Goal: Navigation & Orientation: Find specific page/section

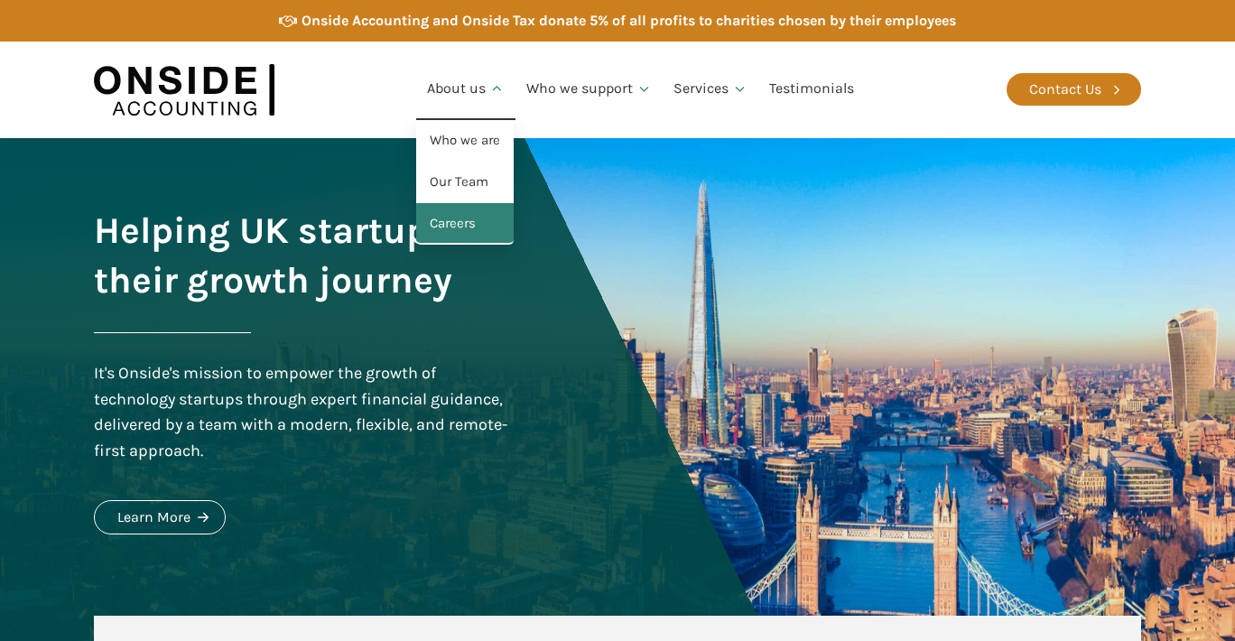
click at [460, 213] on link "Careers" at bounding box center [465, 224] width 98 height 42
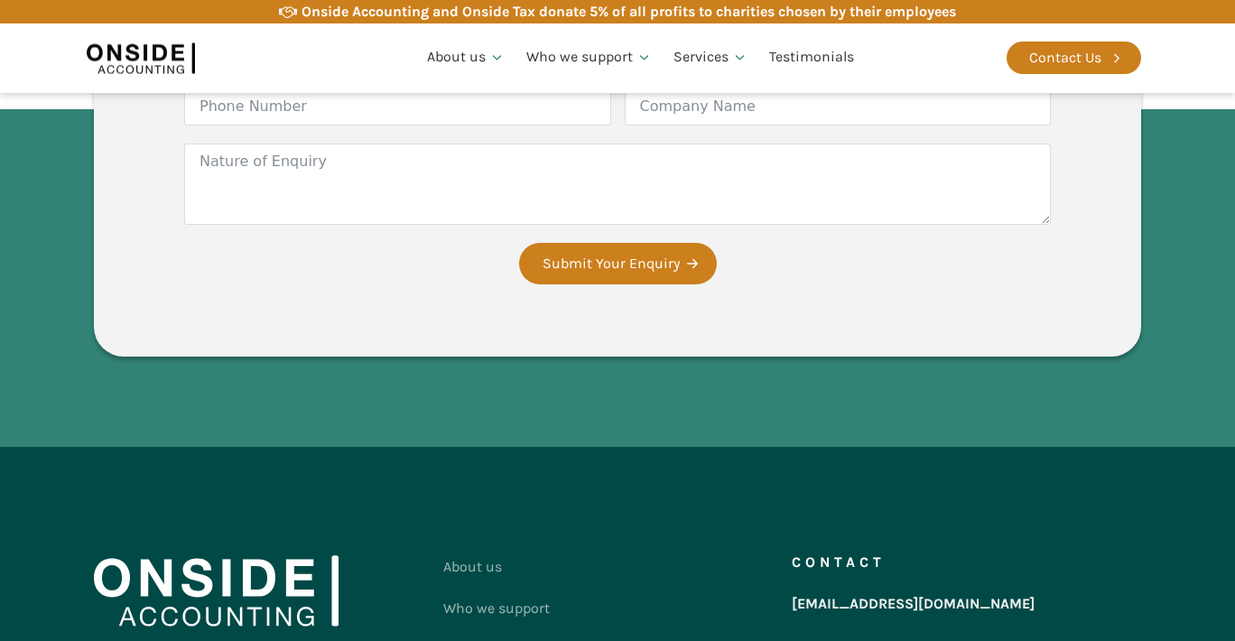
scroll to position [3295, 0]
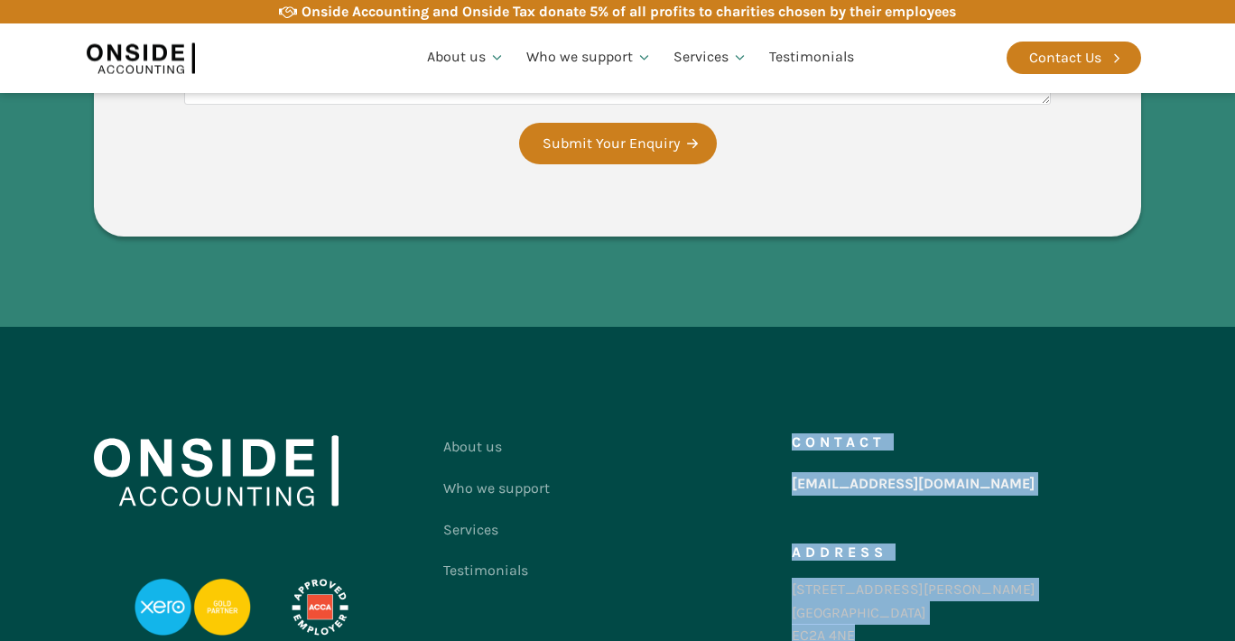
drag, startPoint x: 854, startPoint y: 571, endPoint x: 720, endPoint y: 503, distance: 150.2
click at [720, 503] on div "About us Who we support Services Testimonials Contact us Contact hello@onsideac…" at bounding box center [617, 545] width 1047 height 238
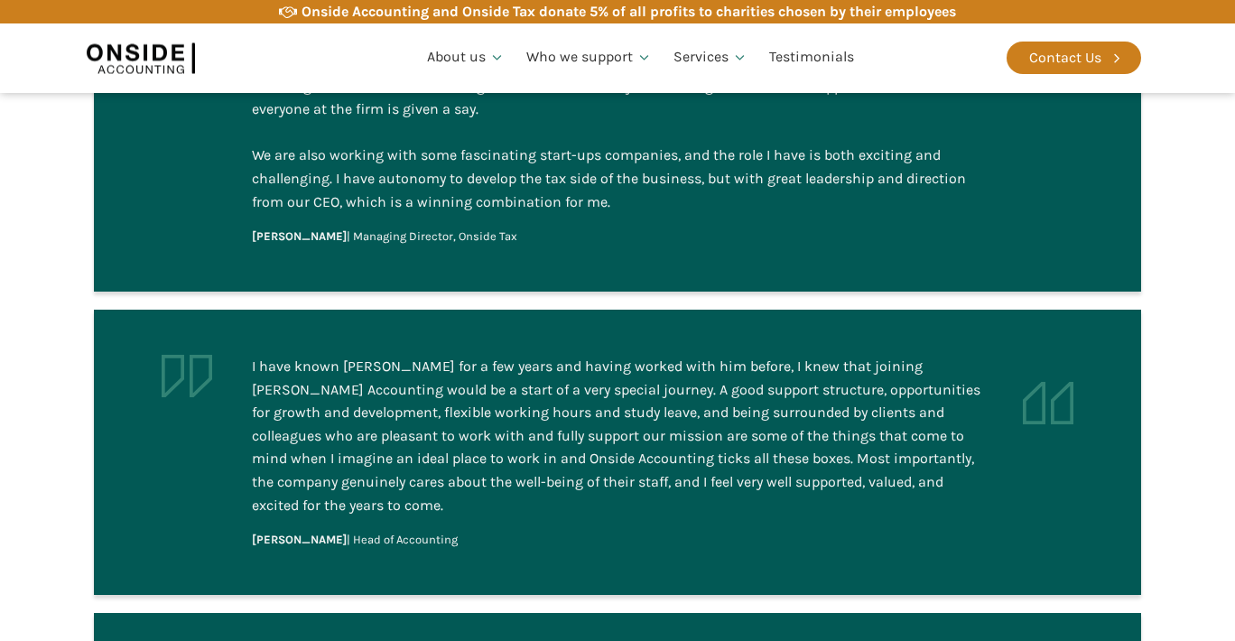
scroll to position [1670, 0]
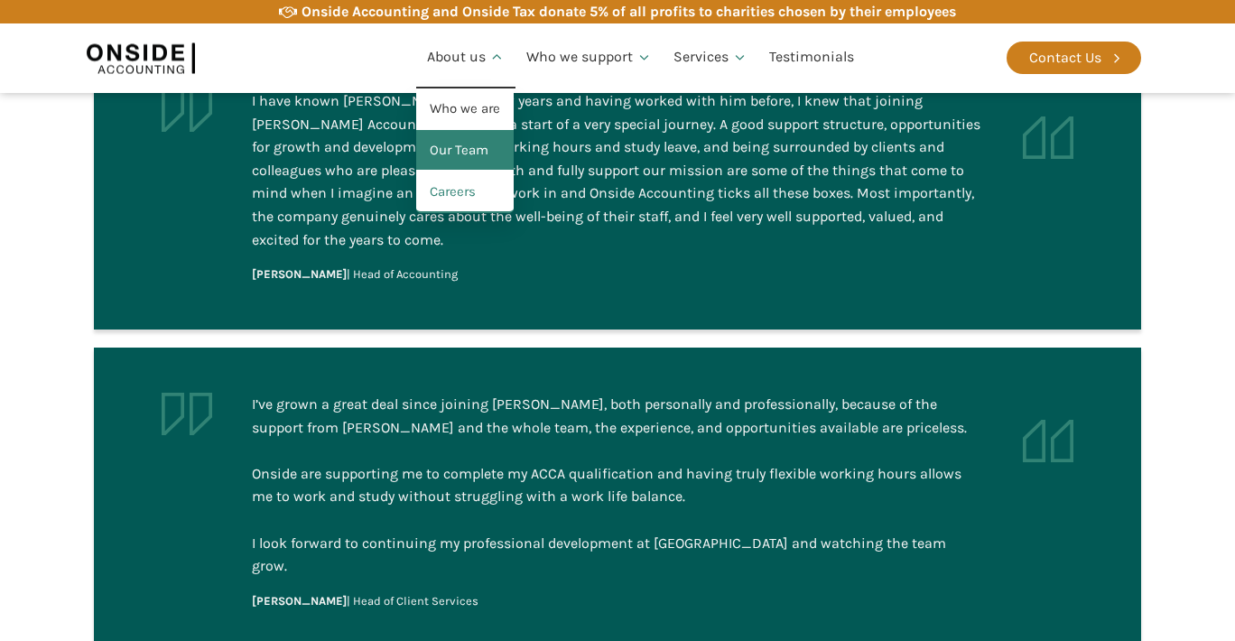
click at [460, 146] on link "Our Team" at bounding box center [465, 151] width 98 height 42
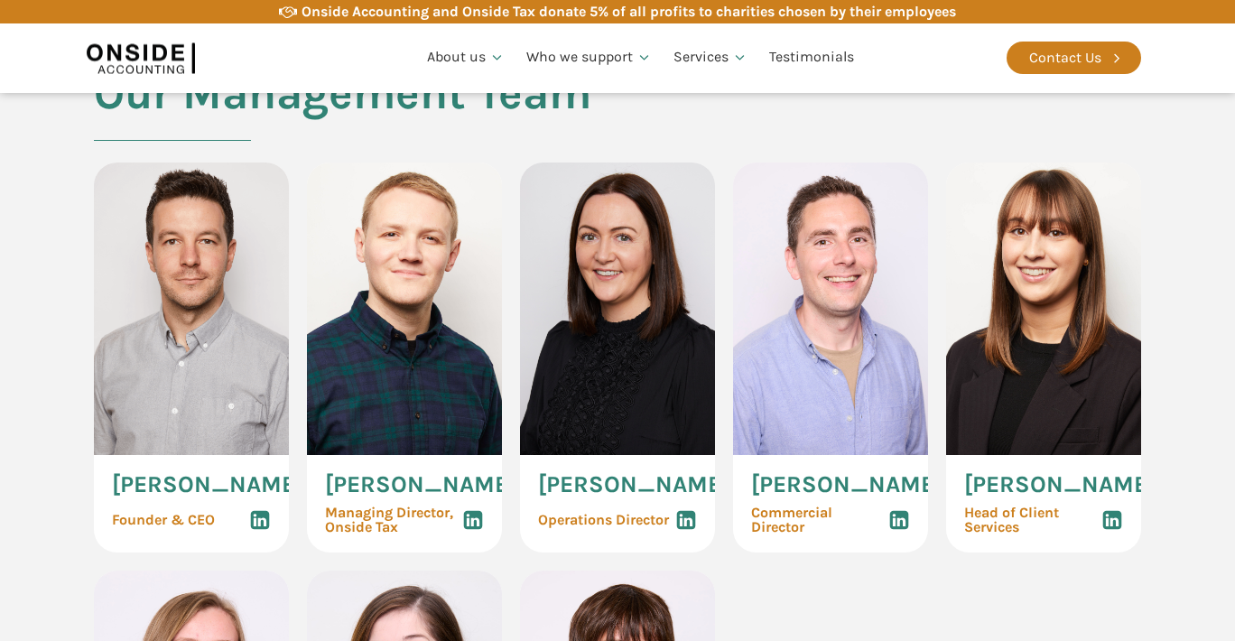
scroll to position [813, 0]
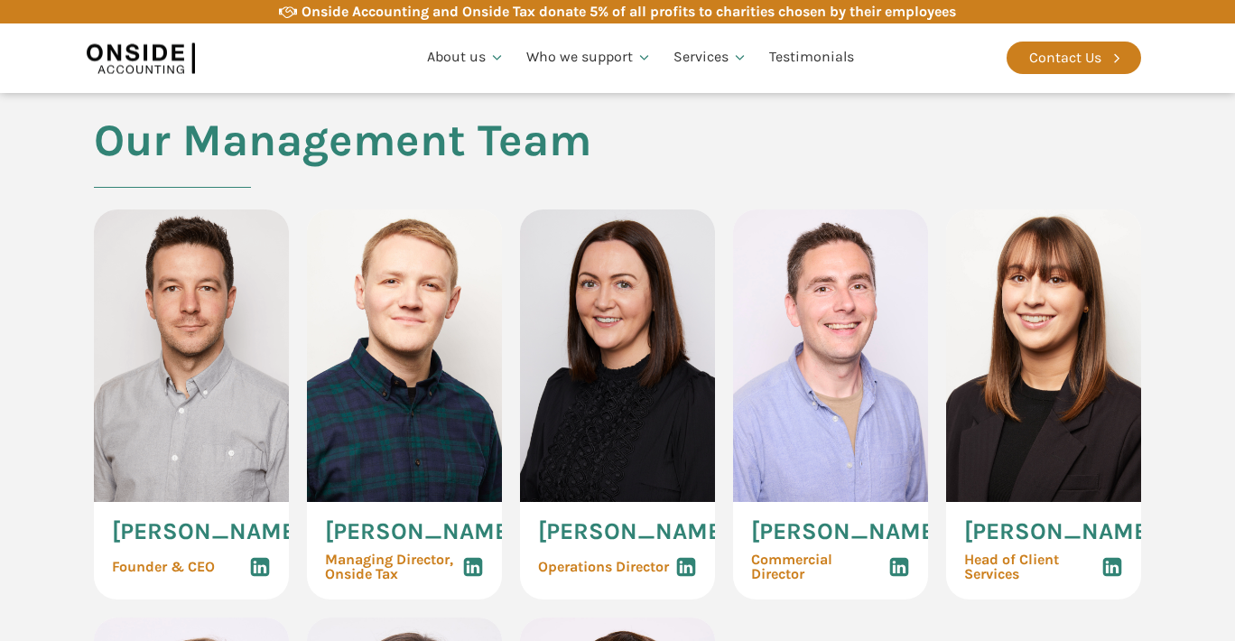
click at [1106, 571] on icon at bounding box center [1112, 567] width 22 height 22
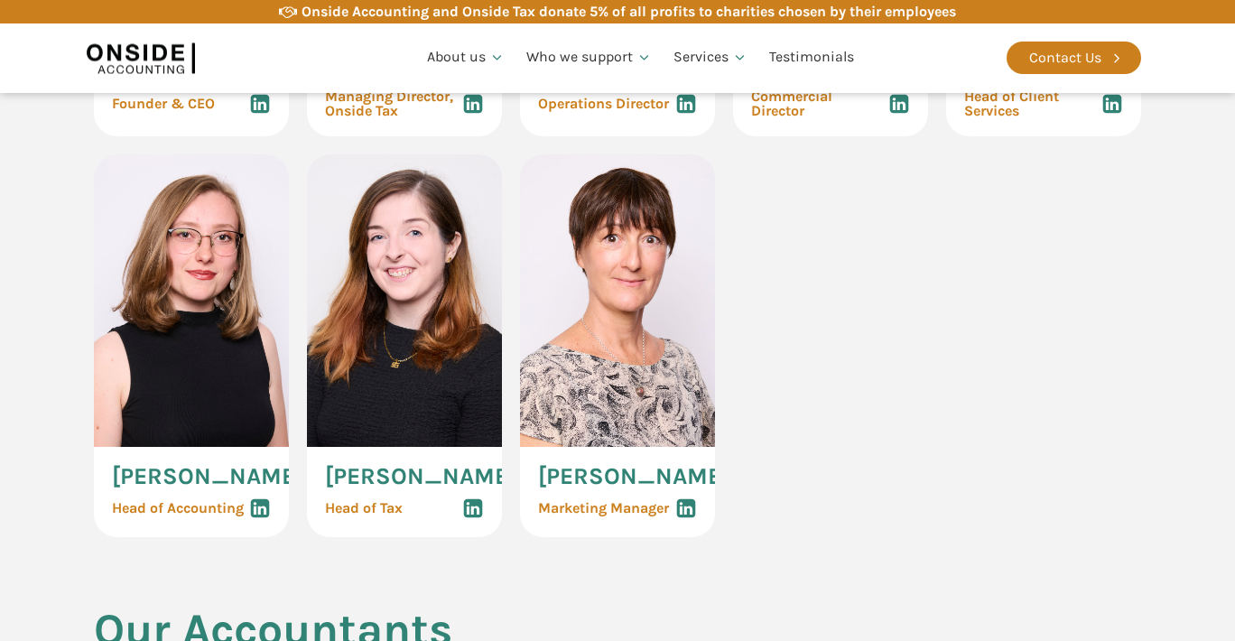
scroll to position [1354, 0]
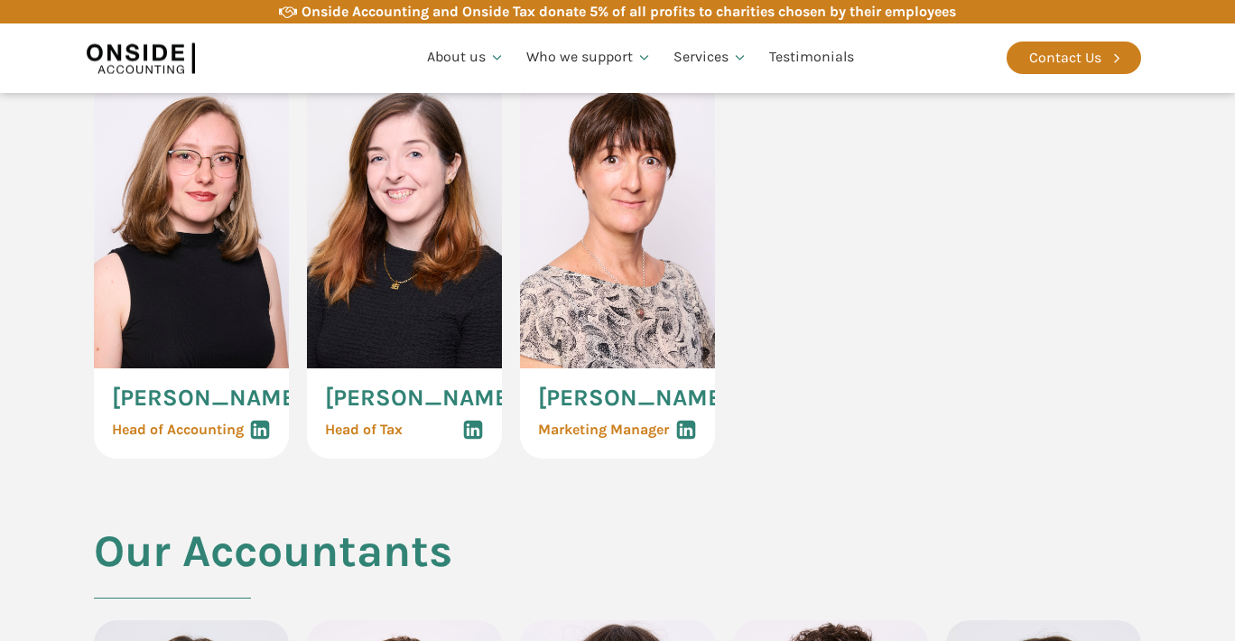
click at [484, 459] on div "[PERSON_NAME] Third Head of Tax" at bounding box center [404, 413] width 195 height 90
click at [473, 441] on icon at bounding box center [473, 430] width 22 height 22
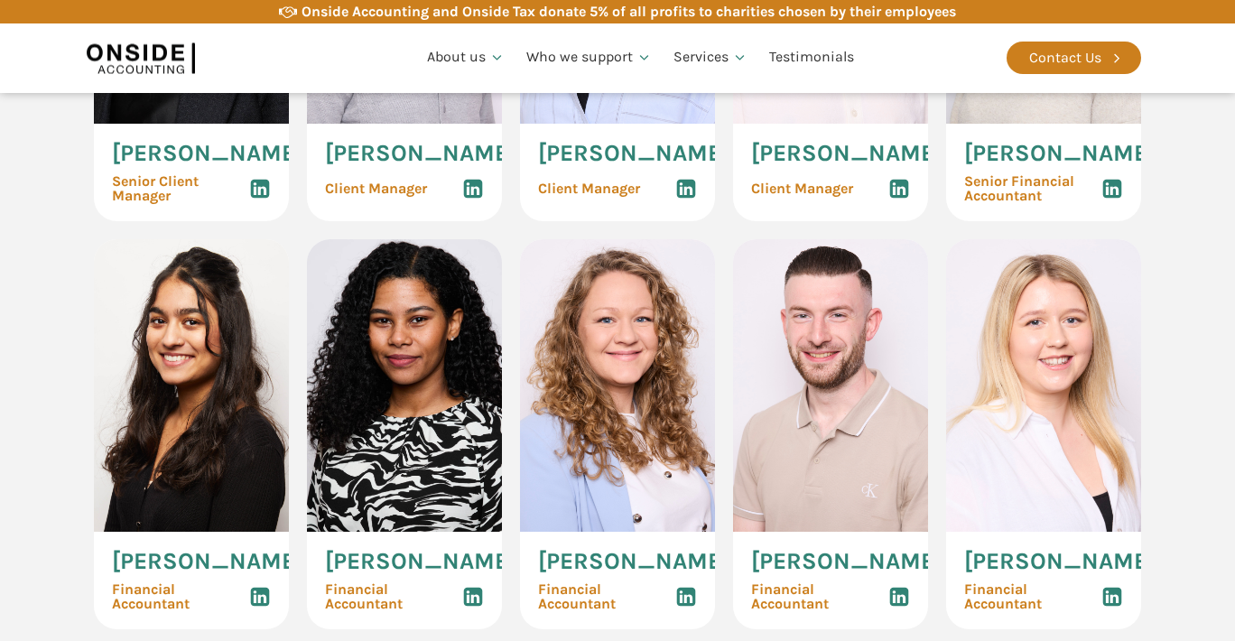
scroll to position [2257, 0]
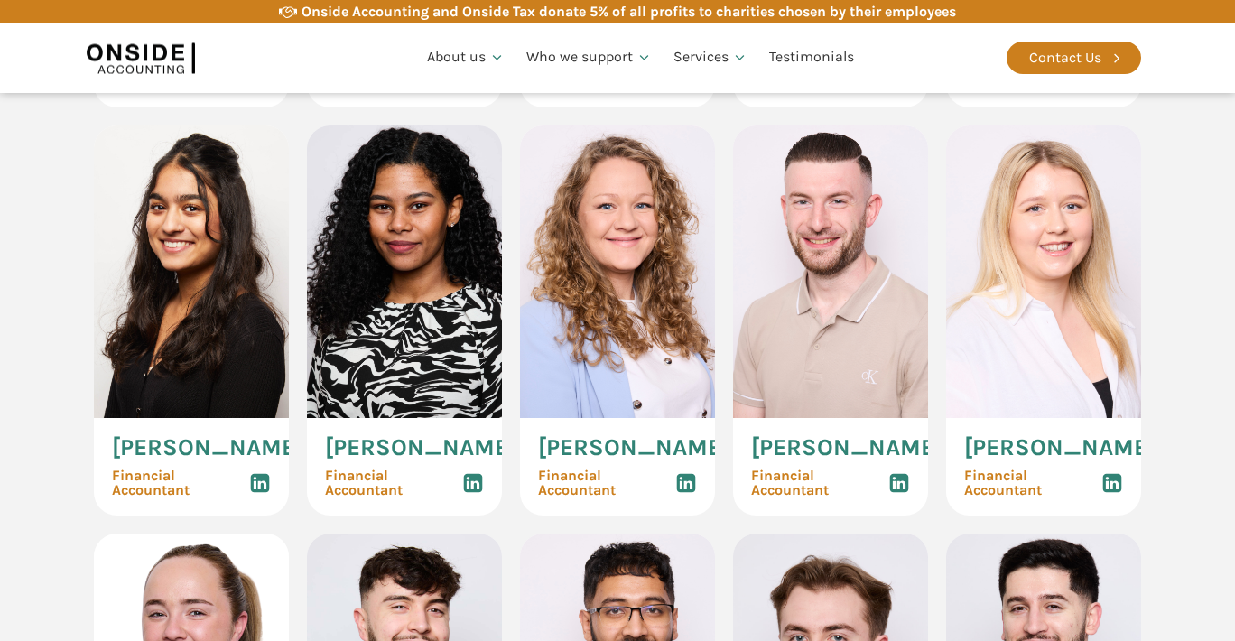
drag, startPoint x: 590, startPoint y: 533, endPoint x: 660, endPoint y: 534, distance: 69.5
click at [660, 460] on span "[PERSON_NAME]" at bounding box center [633, 447] width 191 height 23
click at [621, 460] on span "[PERSON_NAME]" at bounding box center [633, 447] width 191 height 23
drag, startPoint x: 609, startPoint y: 540, endPoint x: 647, endPoint y: 536, distance: 38.1
click at [647, 460] on span "[PERSON_NAME]" at bounding box center [633, 447] width 191 height 23
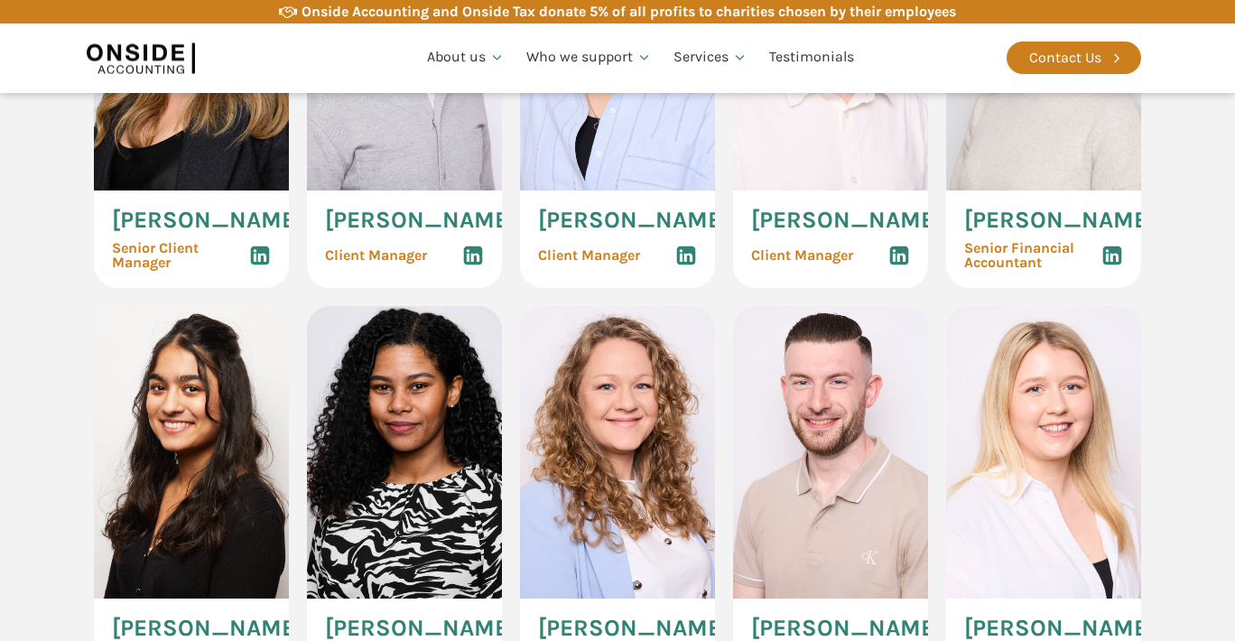
scroll to position [1896, 0]
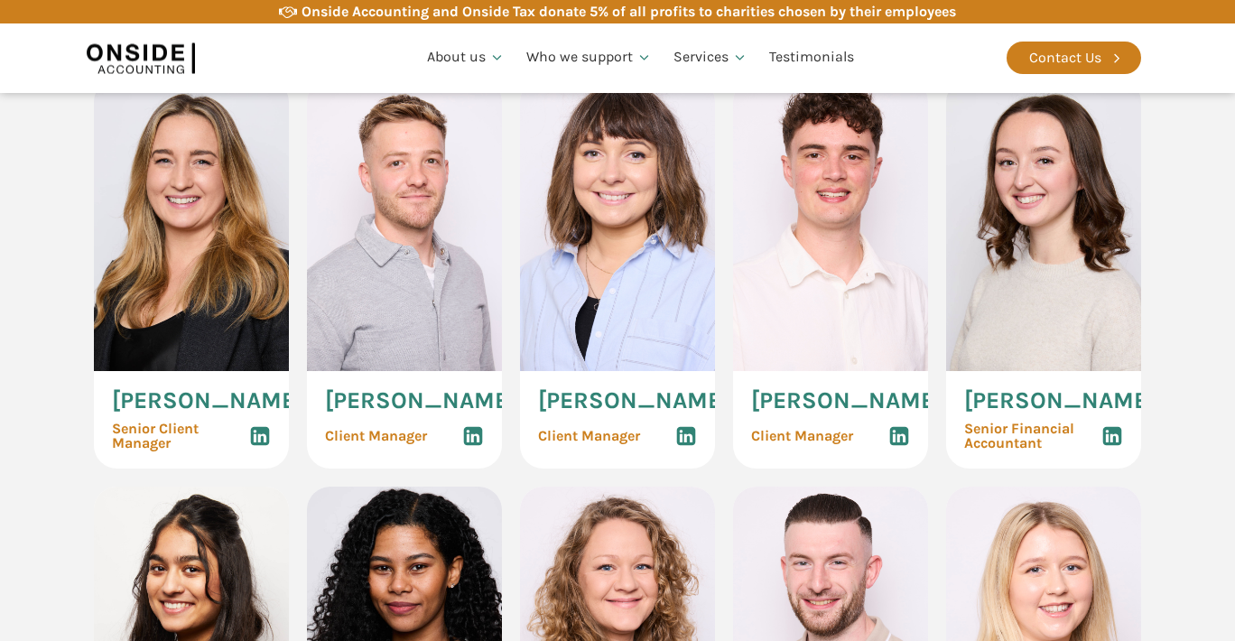
click at [906, 447] on icon at bounding box center [899, 436] width 22 height 22
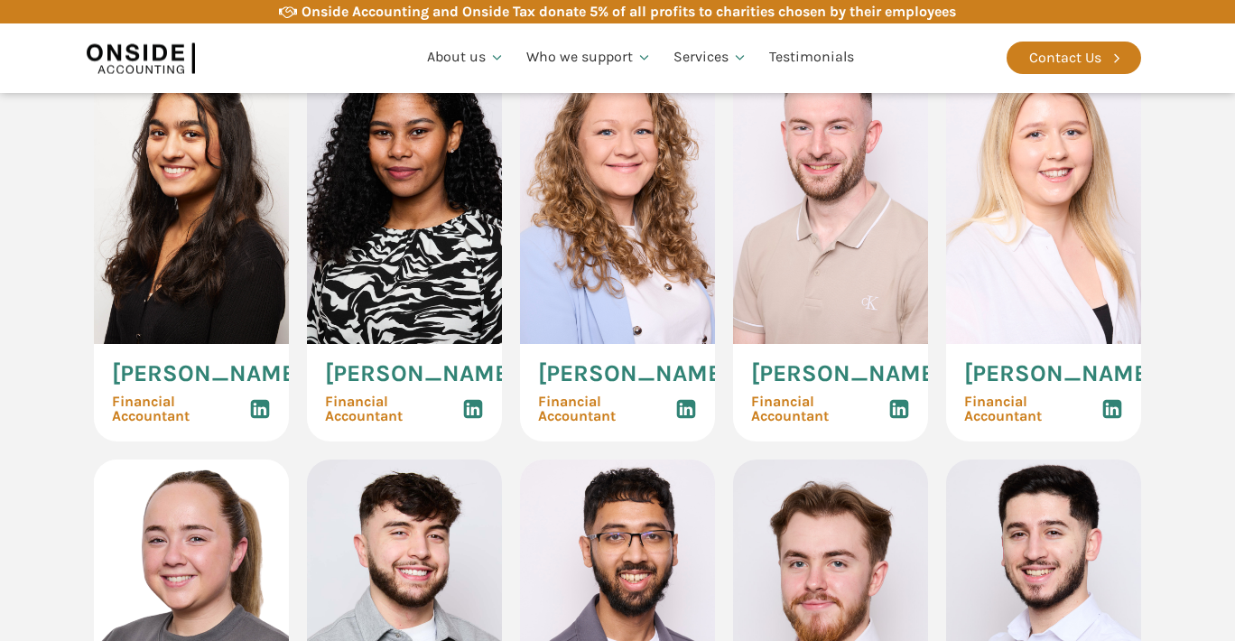
scroll to position [2347, 0]
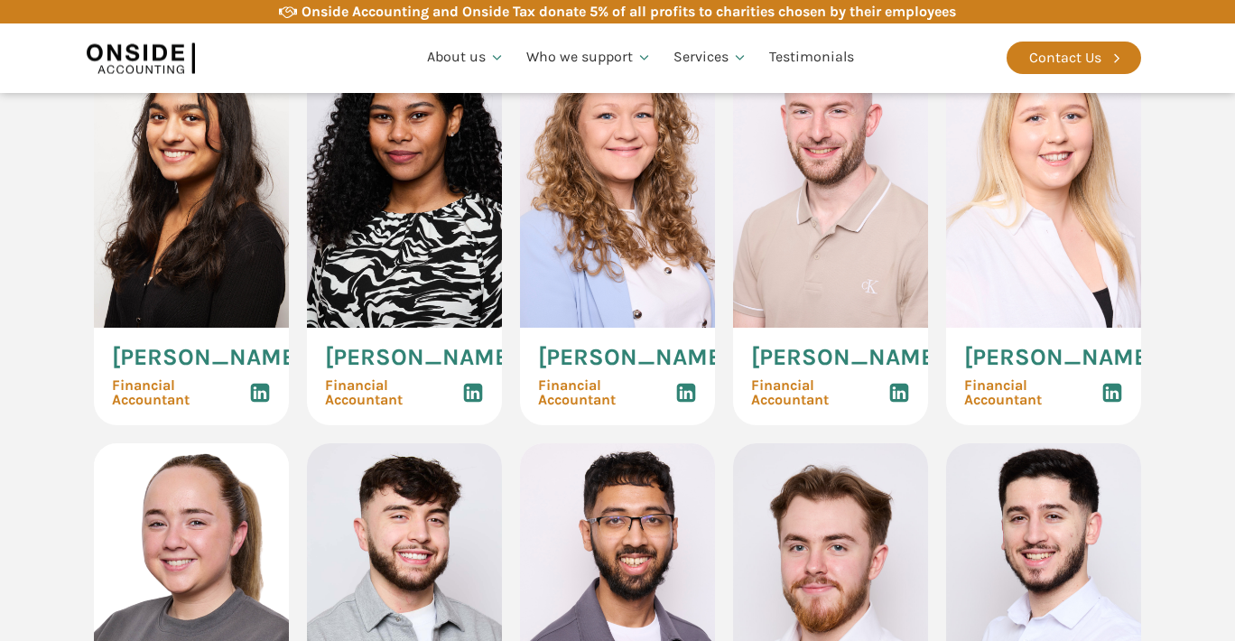
click at [259, 404] on icon at bounding box center [260, 393] width 22 height 22
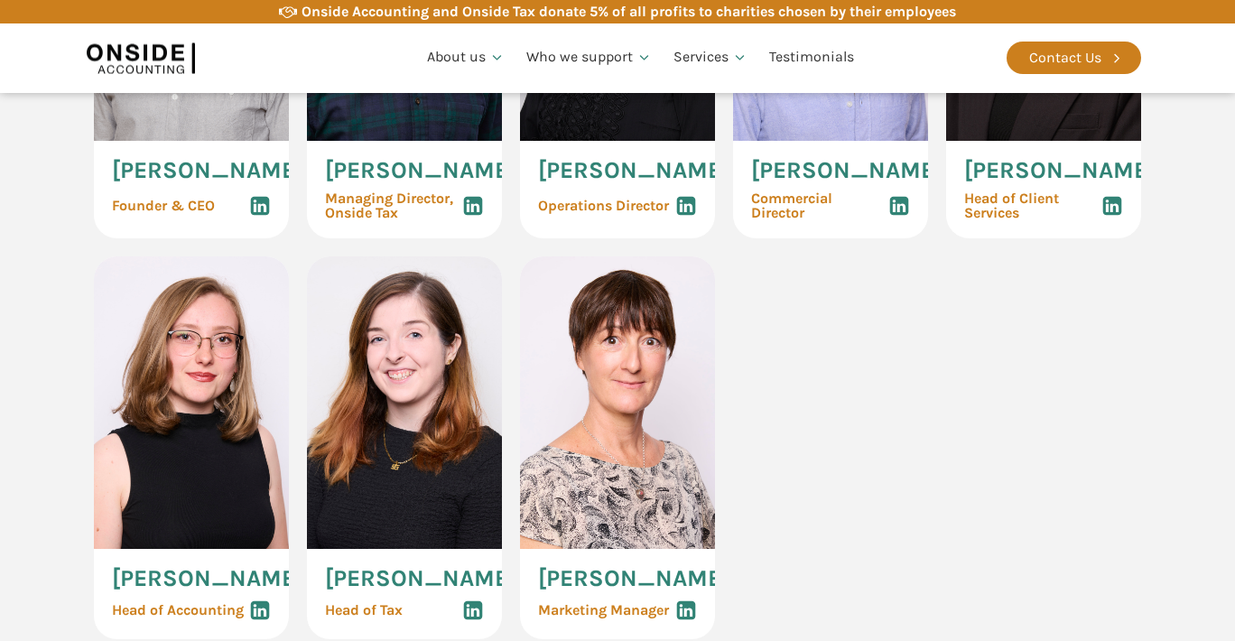
scroll to position [1083, 0]
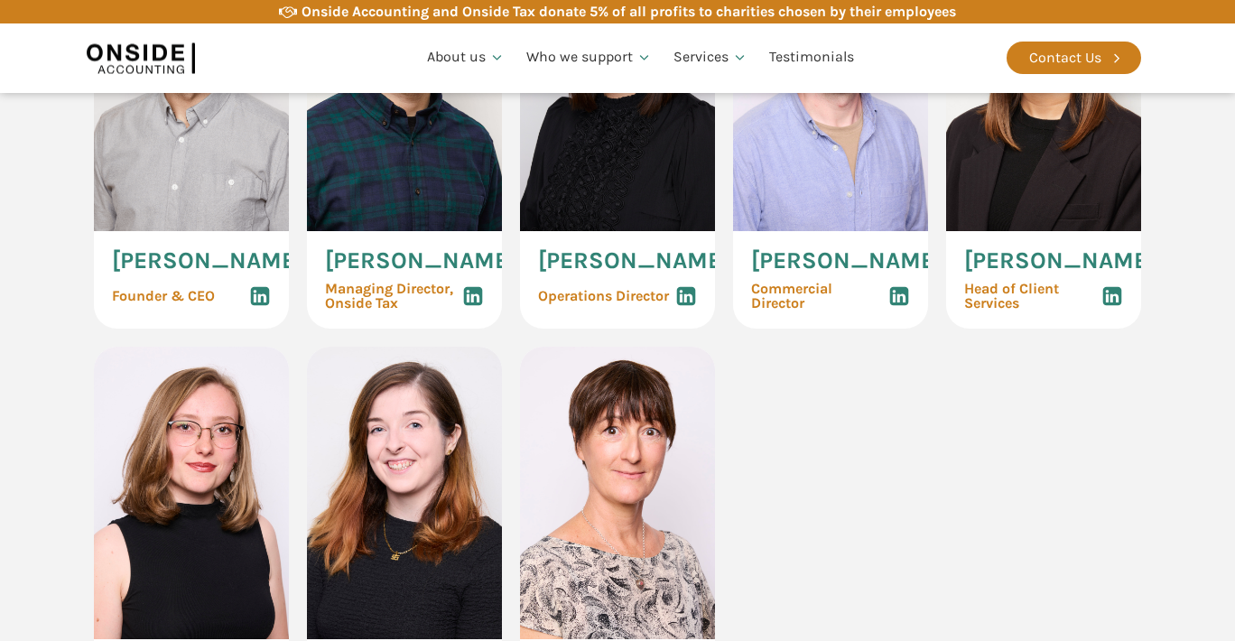
click at [568, 273] on span "[PERSON_NAME]" at bounding box center [633, 260] width 191 height 23
click at [563, 273] on span "[PERSON_NAME]" at bounding box center [633, 260] width 191 height 23
click at [562, 273] on span "[PERSON_NAME]" at bounding box center [633, 260] width 191 height 23
drag, startPoint x: 562, startPoint y: 279, endPoint x: 705, endPoint y: 294, distance: 143.5
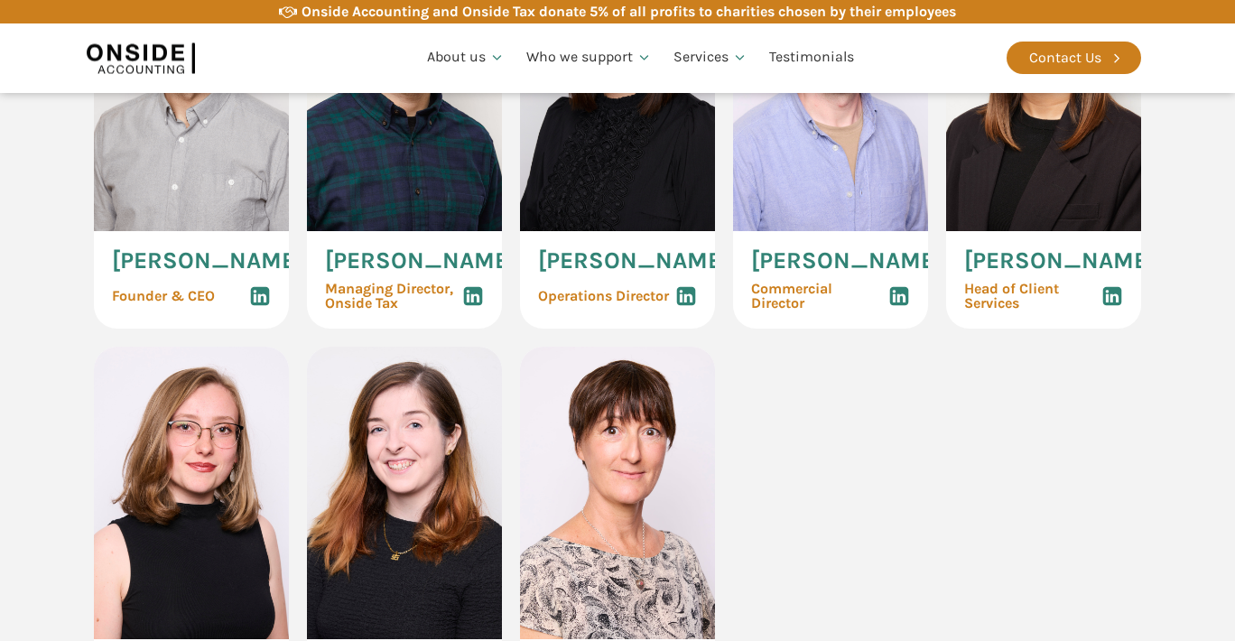
click at [705, 294] on div "[PERSON_NAME] Operations Director" at bounding box center [617, 280] width 195 height 98
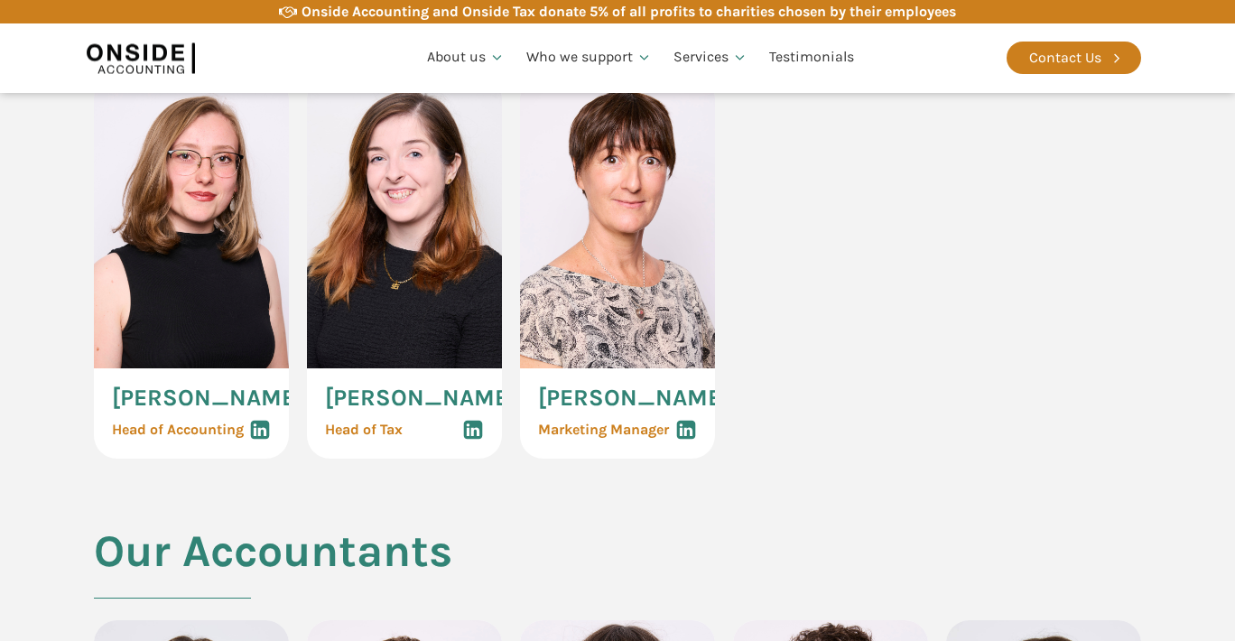
scroll to position [1444, 0]
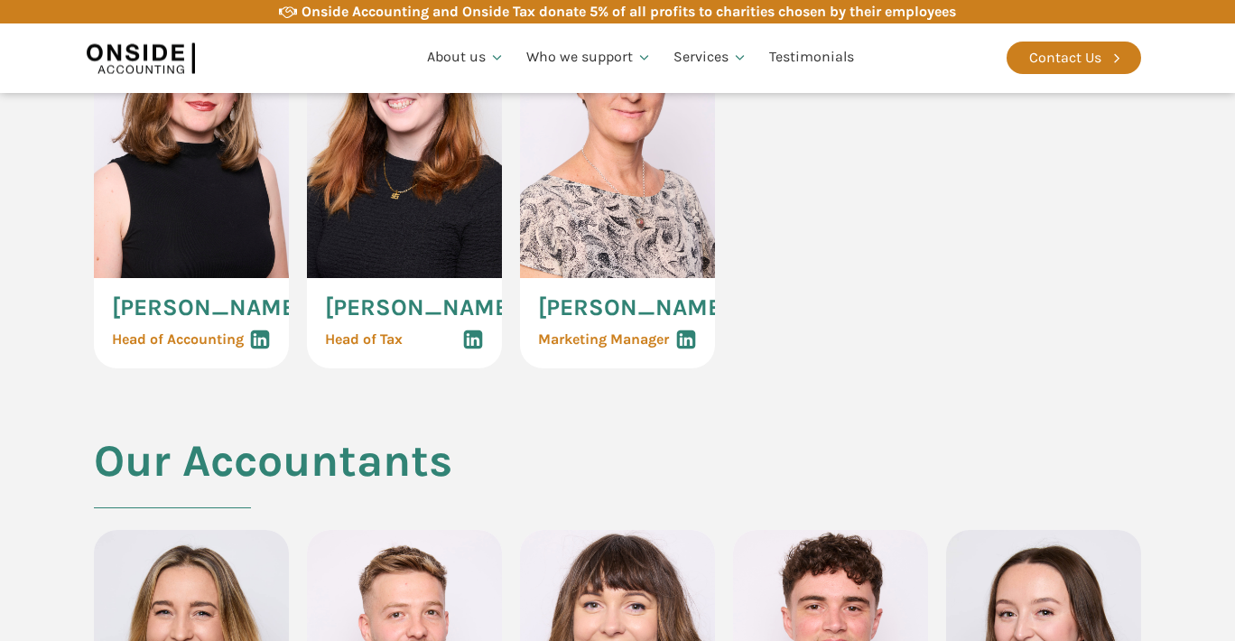
click at [261, 349] on use at bounding box center [260, 339] width 19 height 19
